Goal: Ask a question: Seek information or help from site administrators or community

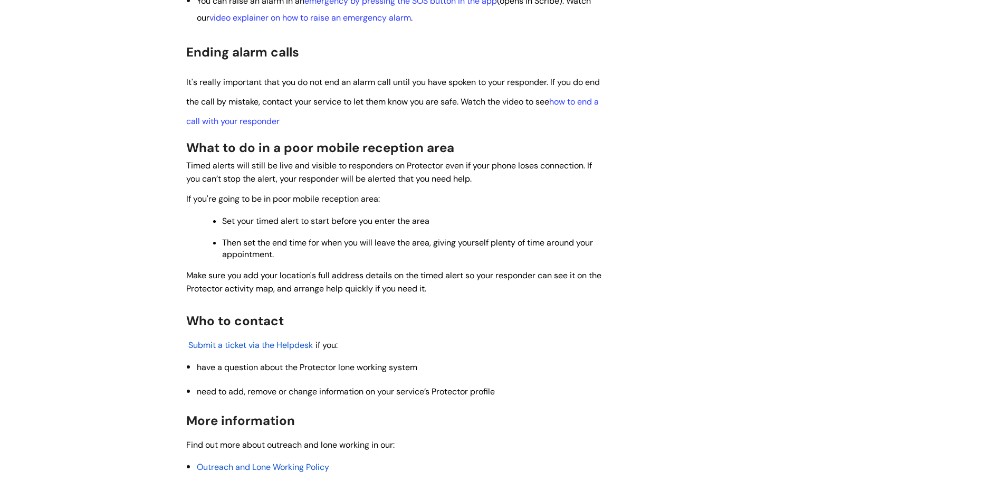
scroll to position [1319, 0]
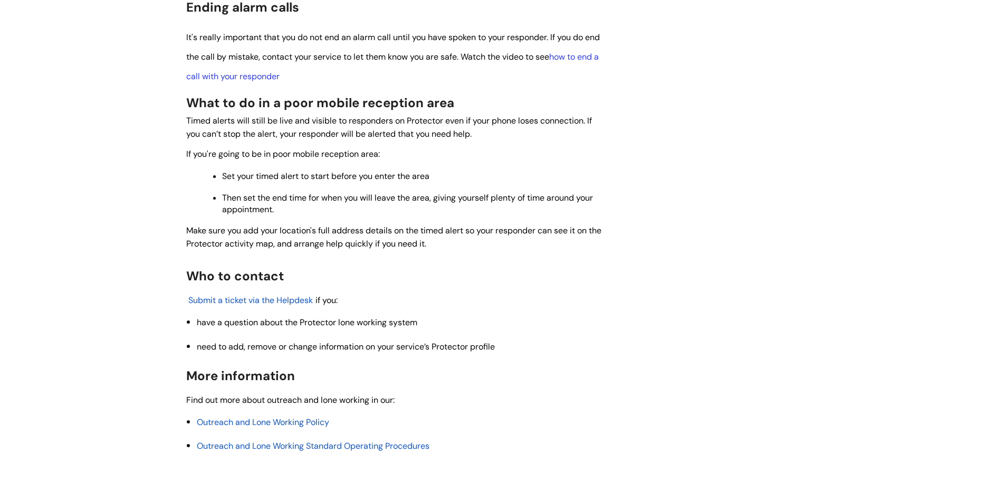
click at [262, 297] on span "Submit a ticket via the Helpdesk" at bounding box center [250, 299] width 124 height 11
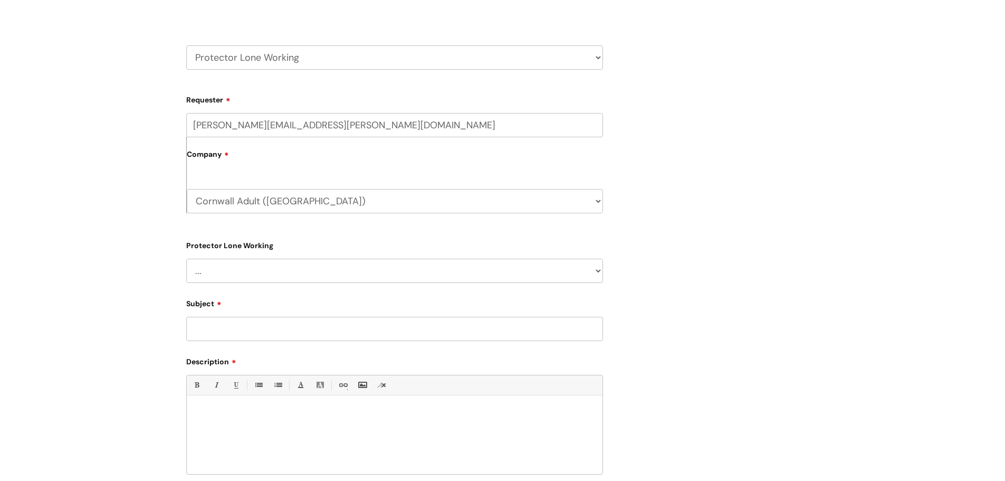
scroll to position [158, 0]
click at [243, 264] on select "... Changes for Lone Working staff General enquiries" at bounding box center [394, 267] width 417 height 24
select select "General enquiries"
click at [186, 255] on select "... Changes for Lone Working staff General enquiries" at bounding box center [394, 267] width 417 height 24
drag, startPoint x: 217, startPoint y: 328, endPoint x: 208, endPoint y: 302, distance: 26.7
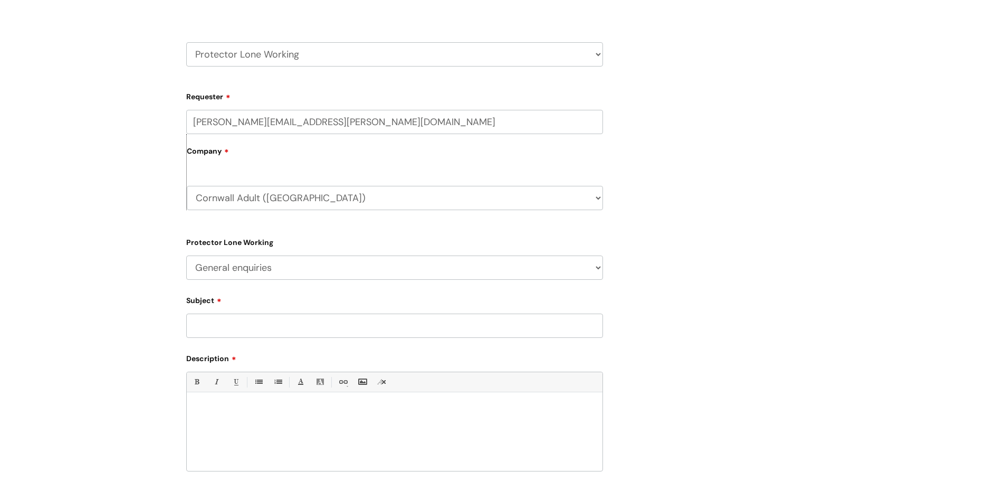
click at [214, 320] on input "Subject" at bounding box center [394, 325] width 417 height 24
type input "Protector lone working query"
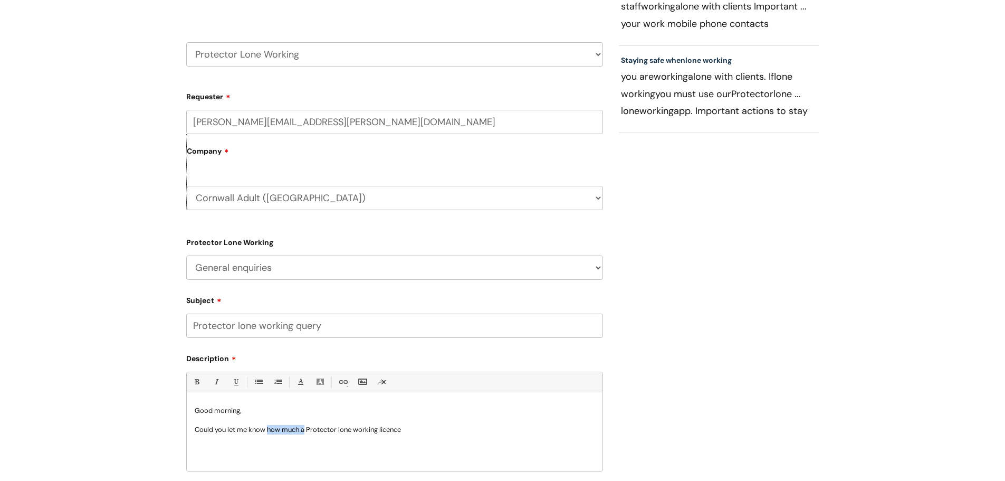
drag, startPoint x: 270, startPoint y: 431, endPoint x: 305, endPoint y: 431, distance: 35.3
click at [305, 431] on p "Could you let me know how much a Protector lone working licence" at bounding box center [395, 429] width 400 height 9
click at [429, 430] on p "Could you let me know what the cost of a Protector lone working licence" at bounding box center [395, 429] width 400 height 9
click at [442, 433] on p "Could you let me know what the cost of a Protector lone working licence" at bounding box center [395, 429] width 400 height 9
click at [428, 430] on p "Could you let me know what the cost of a Protector lone working licence" at bounding box center [395, 429] width 400 height 9
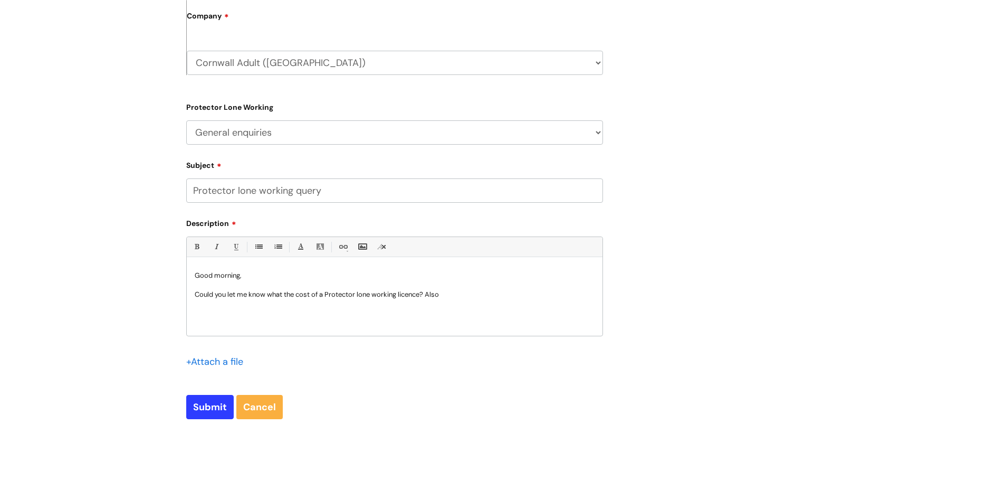
scroll to position [317, 0]
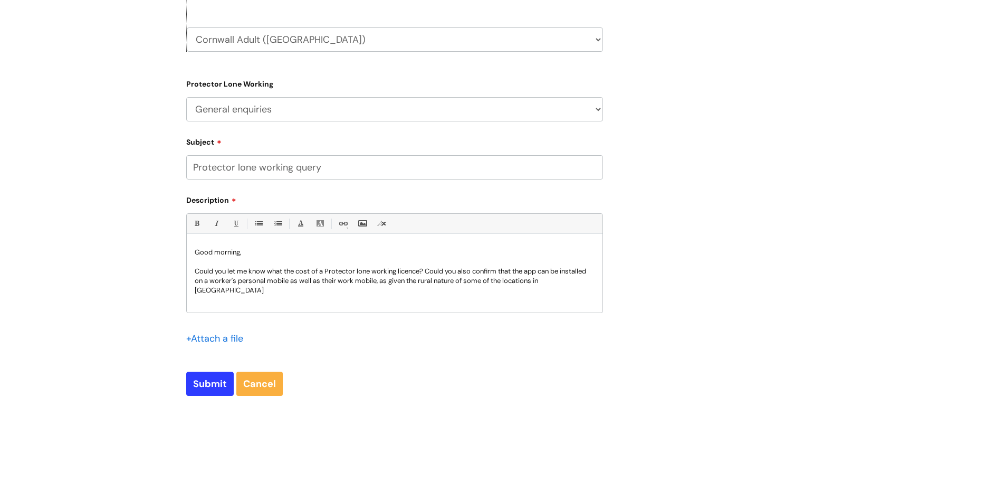
click at [433, 282] on p "Could you let me know what the cost of a Protector lone working licence? Could …" at bounding box center [395, 280] width 400 height 28
click at [587, 285] on div "Good morning, Could you let me know what the cost of a Protector lone working l…" at bounding box center [395, 275] width 416 height 73
click at [232, 291] on p "Could you let me know what the cost of a Protector lone working licence? Could …" at bounding box center [395, 280] width 400 height 28
click at [231, 291] on p "Could you let me know what the cost of a Protector lone working licence? Could …" at bounding box center [395, 280] width 400 height 28
click at [416, 293] on p "Could you let me know what the cost of a Protector lone working licence? Could …" at bounding box center [395, 280] width 400 height 28
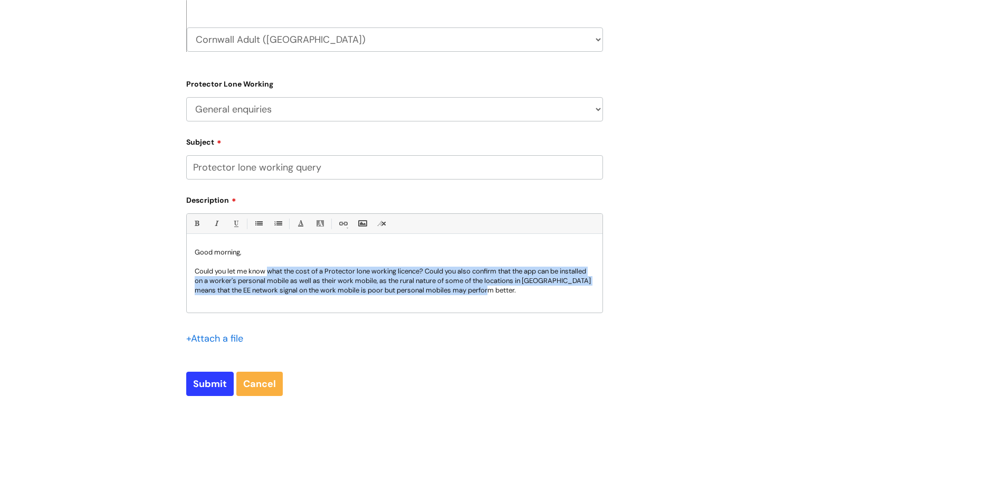
drag, startPoint x: 399, startPoint y: 290, endPoint x: 268, endPoint y: 273, distance: 131.8
click at [268, 273] on div "Good morning, Could you let me know what the cost of a Protector lone working l…" at bounding box center [395, 275] width 416 height 73
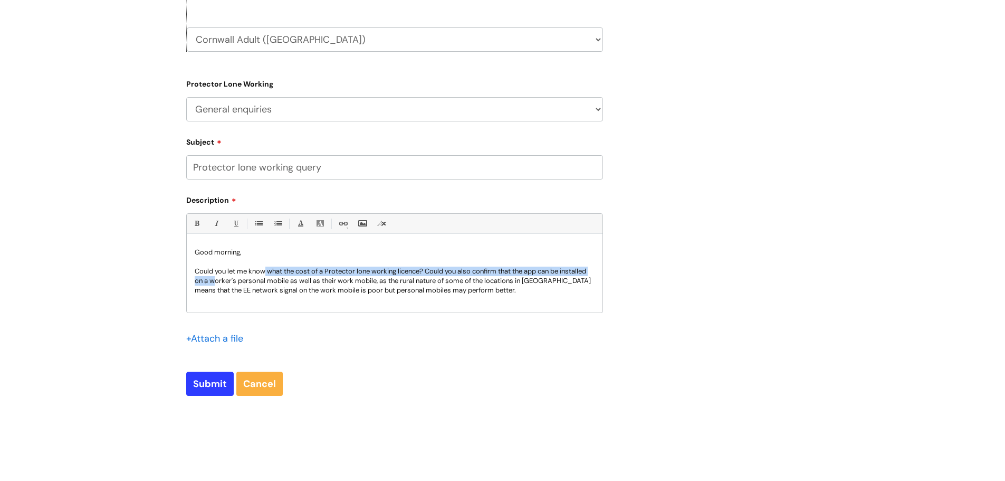
drag, startPoint x: 265, startPoint y: 272, endPoint x: 247, endPoint y: 279, distance: 19.5
click at [243, 282] on p "Could you let me know what the cost of a Protector lone working licence? Could …" at bounding box center [395, 280] width 400 height 28
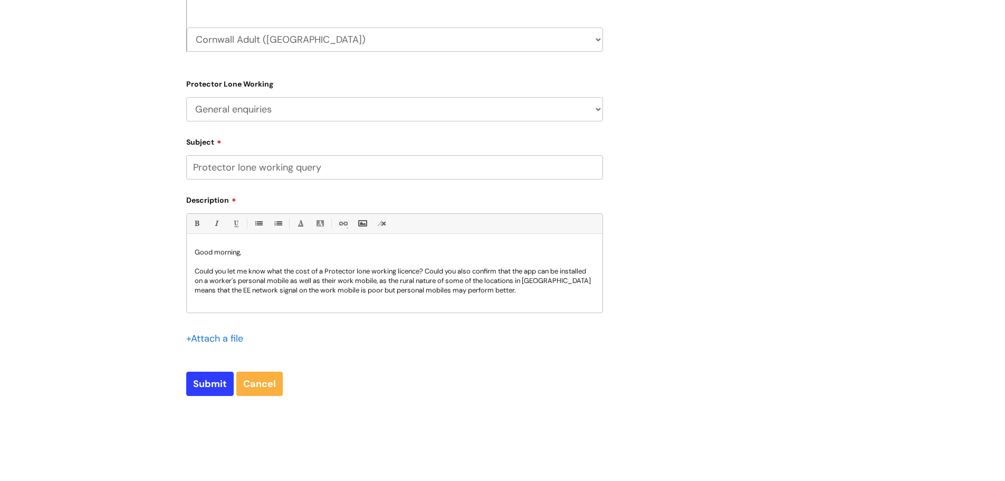
click at [520, 294] on p "Could you let me know what the cost of a Protector lone working licence? Could …" at bounding box center [395, 280] width 400 height 28
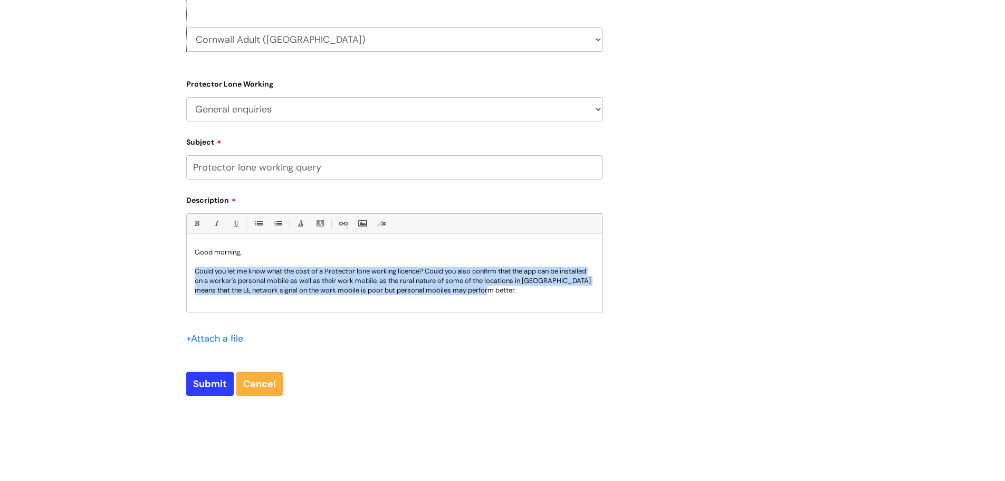
drag, startPoint x: 529, startPoint y: 292, endPoint x: 170, endPoint y: 273, distance: 359.2
click at [170, 273] on div "Submit a ticket Select issue type HR / People IT and Support Clinical Drug Aler…" at bounding box center [502, 112] width 1005 height 690
click at [529, 303] on div "Good morning, Could you let me know what the cost of a Protector lone working l…" at bounding box center [395, 275] width 416 height 73
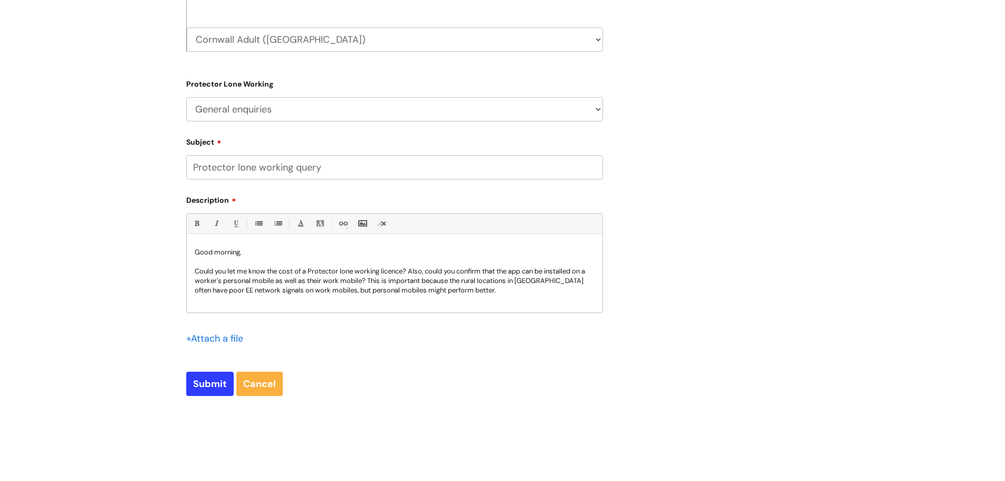
drag, startPoint x: 503, startPoint y: 300, endPoint x: 498, endPoint y: 300, distance: 5.3
click at [498, 300] on div "Good morning, Could you let me know the cost of a Protector lone working licenc…" at bounding box center [395, 275] width 416 height 73
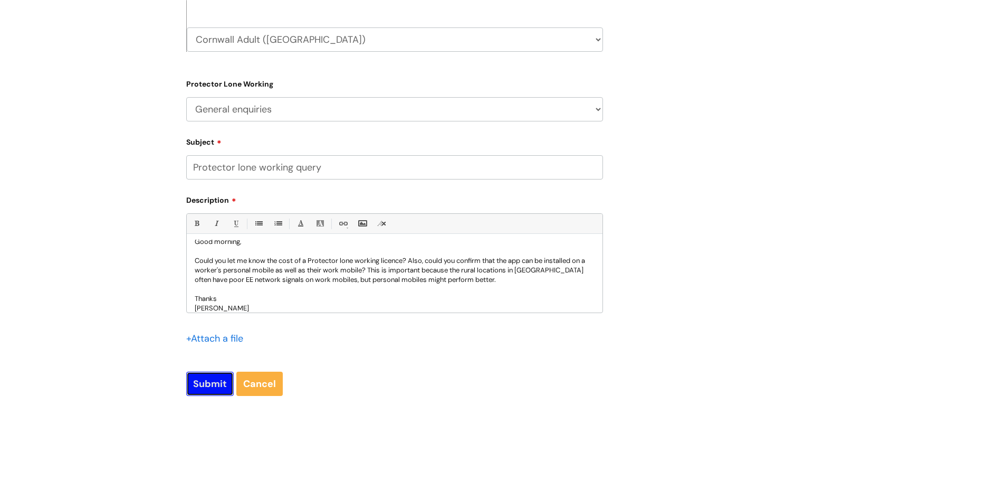
click at [206, 393] on input "Submit" at bounding box center [209, 383] width 47 height 24
type input "Please Wait..."
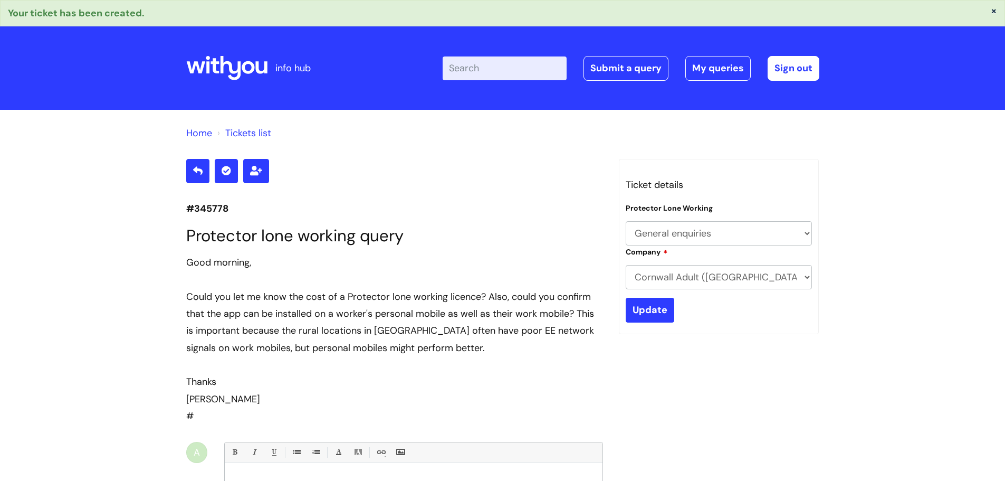
select select "General enquiries"
